Goal: Information Seeking & Learning: Learn about a topic

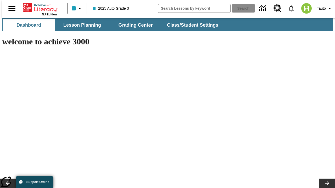
click at [80, 25] on button "Lesson Planning" at bounding box center [82, 25] width 52 height 13
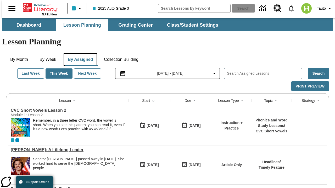
click at [79, 53] on button "By Assigned" at bounding box center [80, 59] width 33 height 13
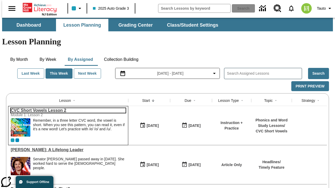
click at [66, 108] on link "CVC Short Vowels Lesson 2" at bounding box center [68, 110] width 115 height 5
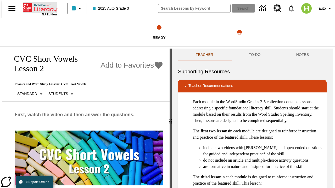
click at [38, 7] on icon "Home" at bounding box center [40, 7] width 35 height 10
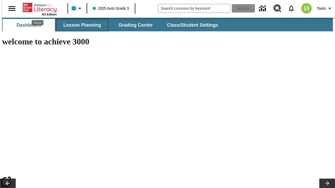
click at [80, 25] on button "Lesson Planning" at bounding box center [82, 25] width 52 height 13
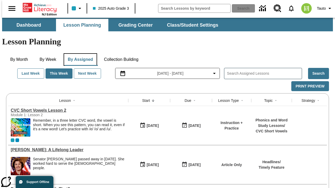
click at [79, 53] on button "By Assigned" at bounding box center [80, 59] width 33 height 13
